Goal: Find specific page/section: Find specific page/section

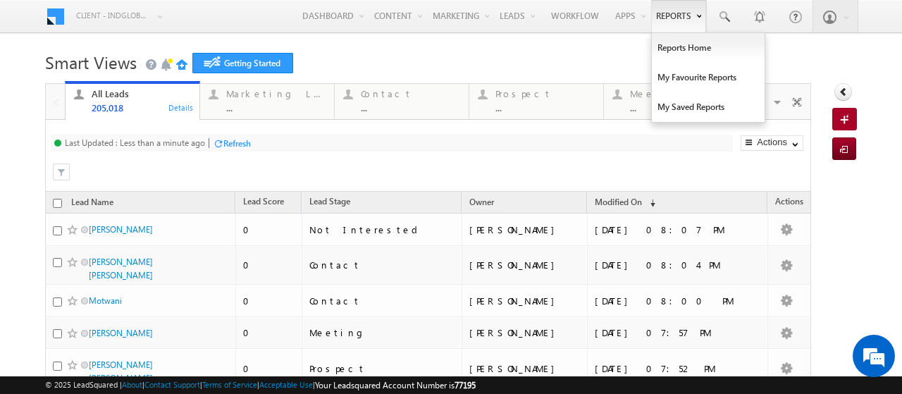
click at [674, 13] on link "Reports" at bounding box center [678, 16] width 55 height 32
click at [675, 43] on link "Reports Home" at bounding box center [708, 48] width 113 height 30
